Goal: Transaction & Acquisition: Purchase product/service

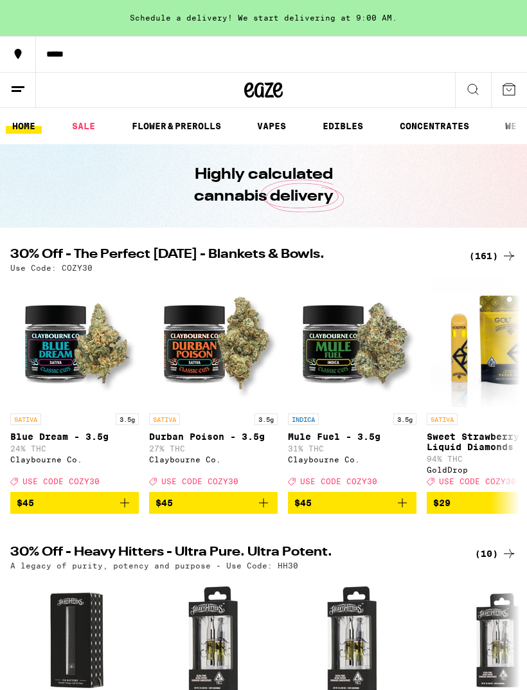
click at [21, 87] on line at bounding box center [18, 87] width 13 height 0
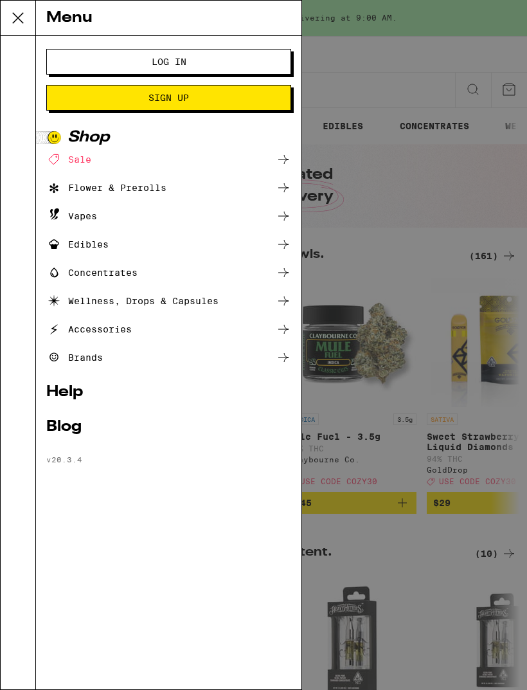
click at [177, 50] on button "Log In" at bounding box center [168, 62] width 245 height 26
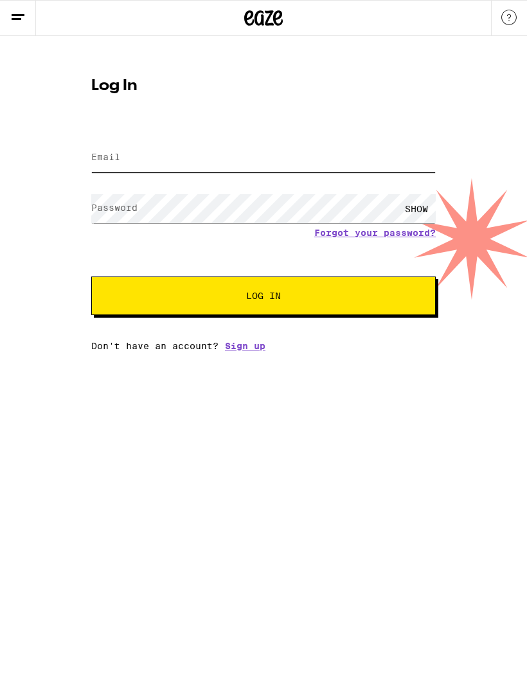
click at [181, 154] on input "Email" at bounding box center [263, 157] width 345 height 29
type input "[EMAIL_ADDRESS][DOMAIN_NAME]"
click at [264, 298] on button "Log In" at bounding box center [263, 295] width 345 height 39
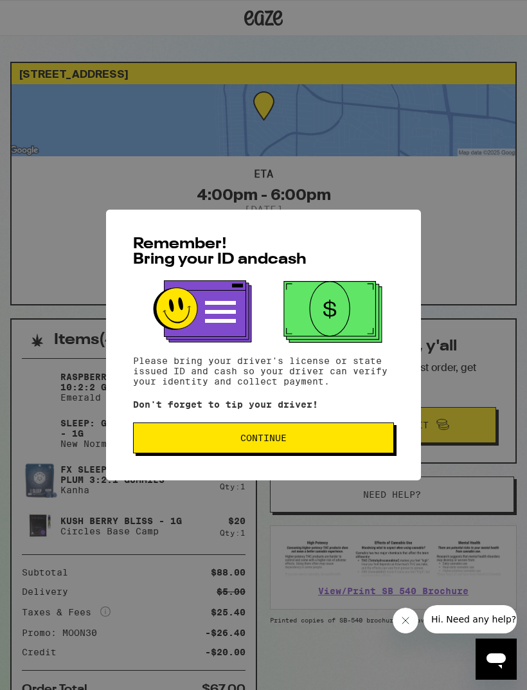
click at [294, 442] on span "Continue" at bounding box center [263, 437] width 239 height 9
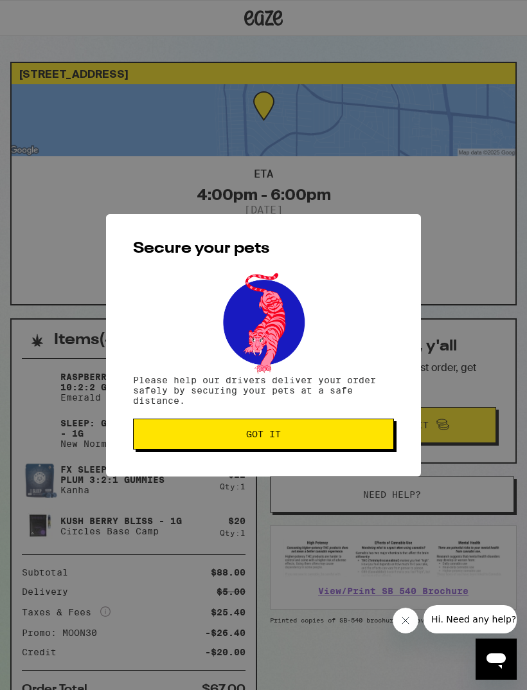
click at [290, 438] on span "Got it" at bounding box center [263, 433] width 239 height 9
